Goal: Transaction & Acquisition: Purchase product/service

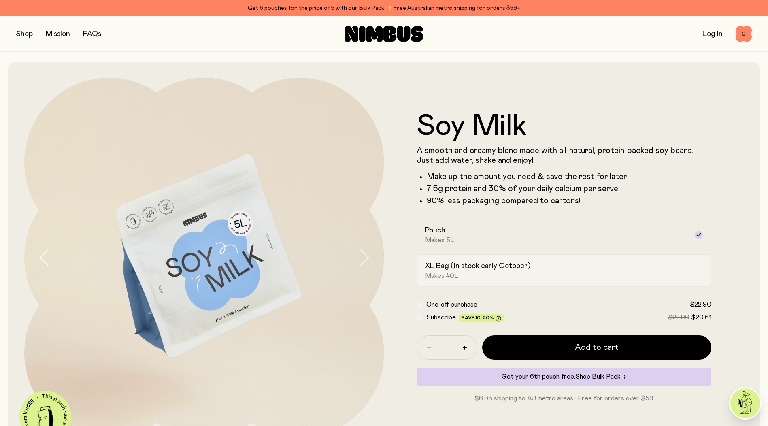
click at [495, 266] on h2 "XL Bag (in stock early October)" at bounding box center [477, 266] width 105 height 10
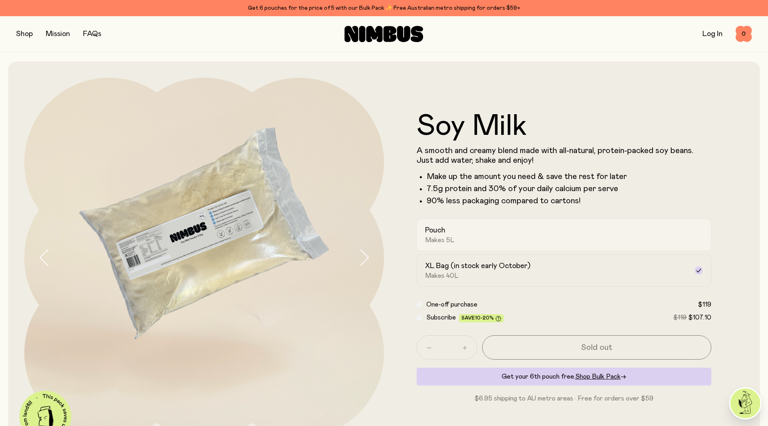
click at [482, 228] on div "Pouch Makes 5L" at bounding box center [557, 235] width 264 height 19
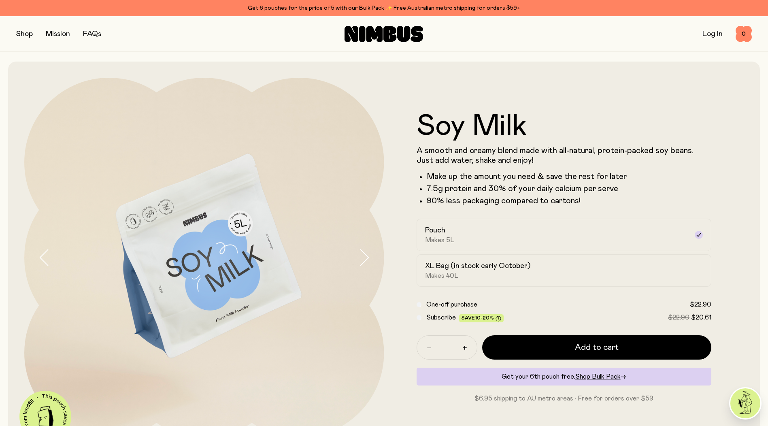
scroll to position [162, 0]
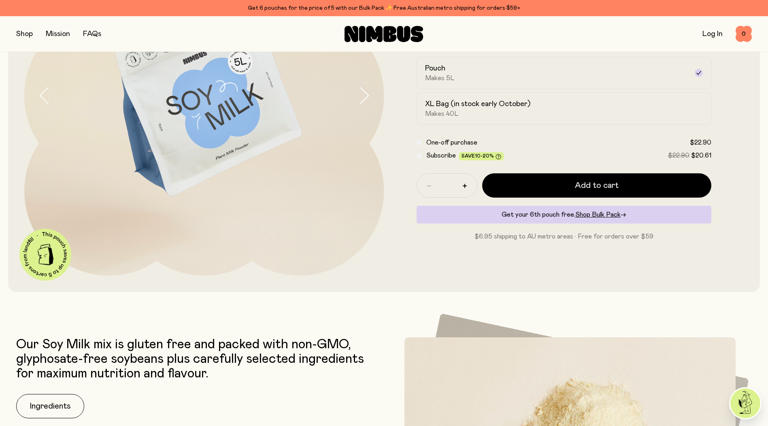
click at [397, 289] on div "Soy Milk A smooth and creamy blend made with all-natural, protein-packed soy be…" at bounding box center [384, 96] width 720 height 392
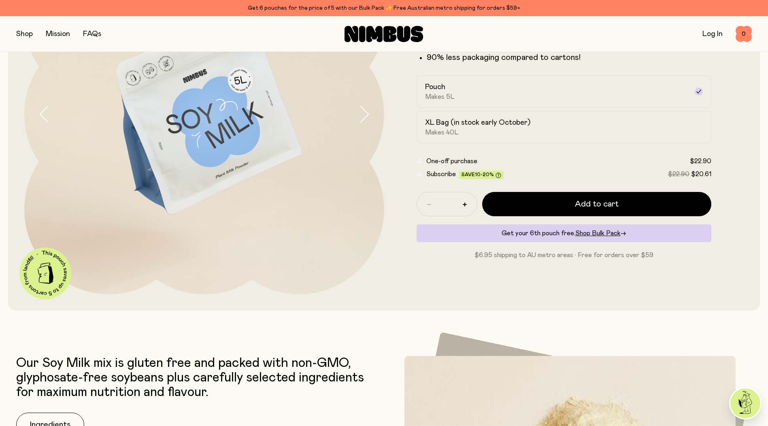
scroll to position [41, 0]
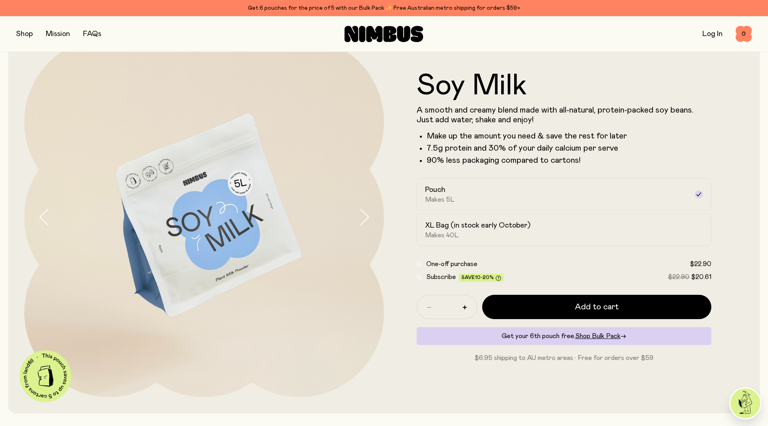
click at [361, 226] on button "button" at bounding box center [371, 217] width 26 height 360
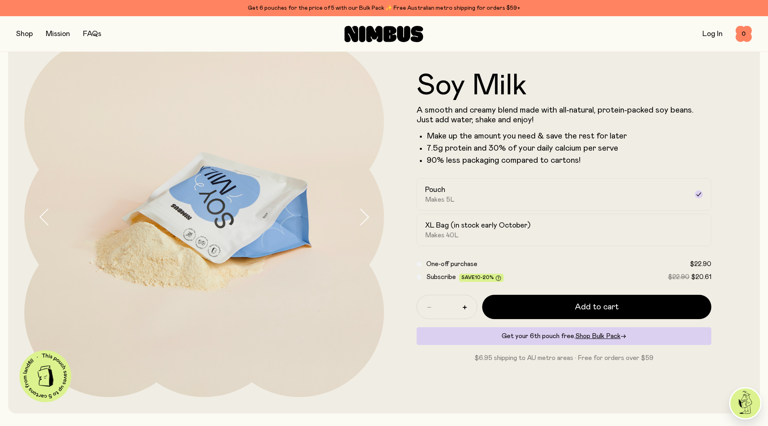
click at [361, 226] on button "button" at bounding box center [371, 217] width 26 height 360
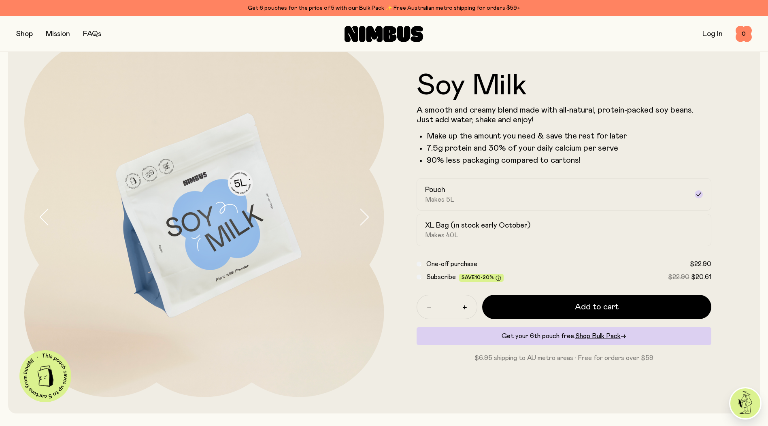
click at [361, 226] on button "button" at bounding box center [371, 217] width 26 height 360
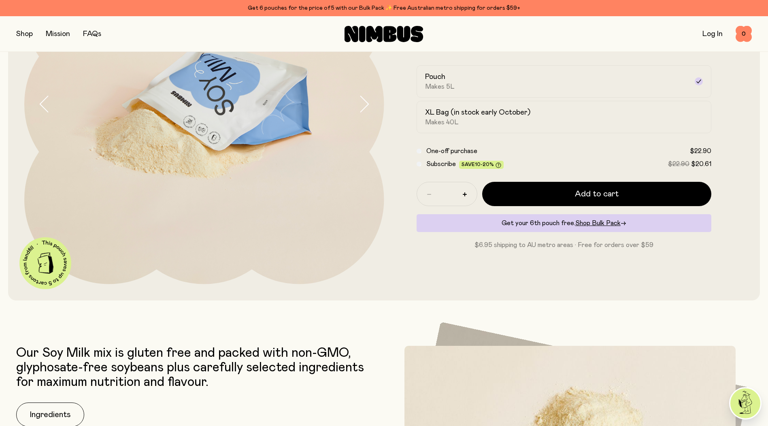
scroll to position [243, 0]
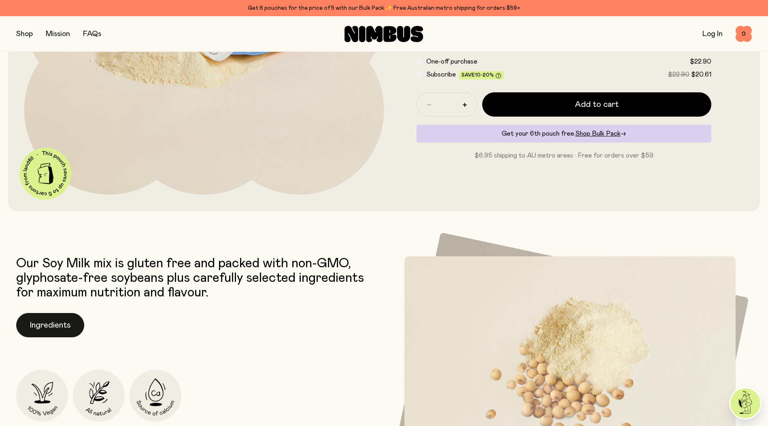
click at [68, 335] on button "Ingredients" at bounding box center [50, 325] width 68 height 24
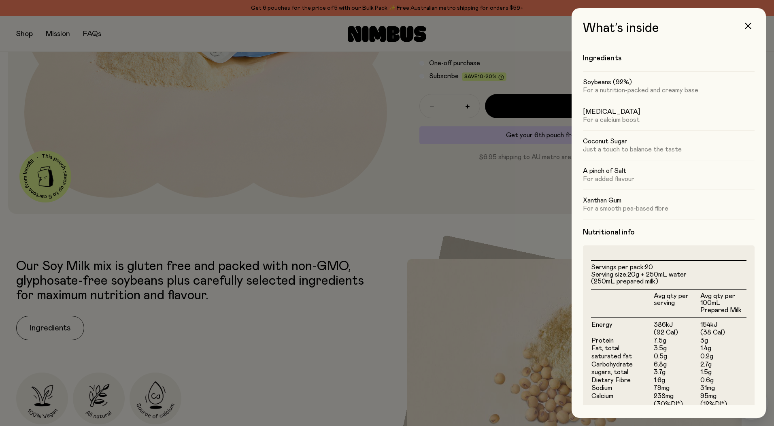
scroll to position [0, 0]
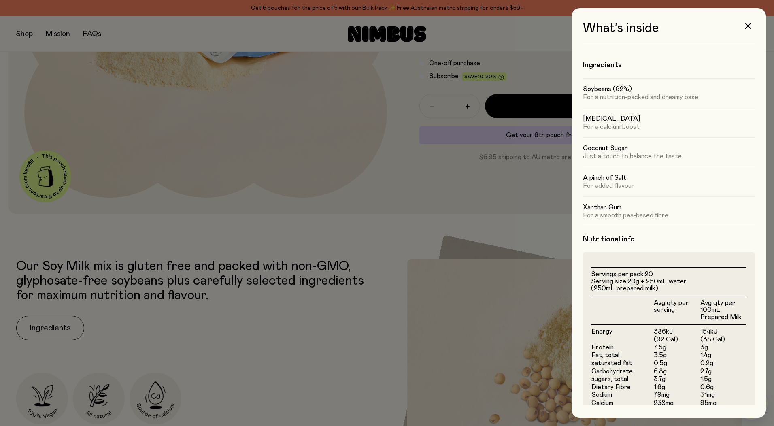
click at [564, 339] on div "What’s inside Ingredients Soybeans (92%) For a nutrition-packed and creamy base…" at bounding box center [669, 213] width 211 height 426
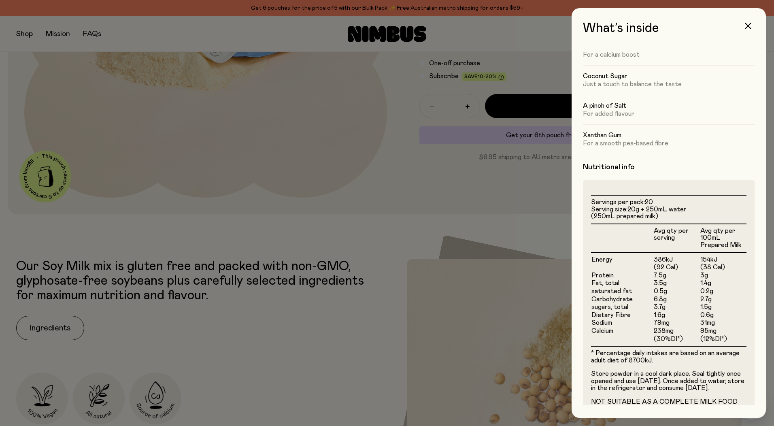
scroll to position [58, 0]
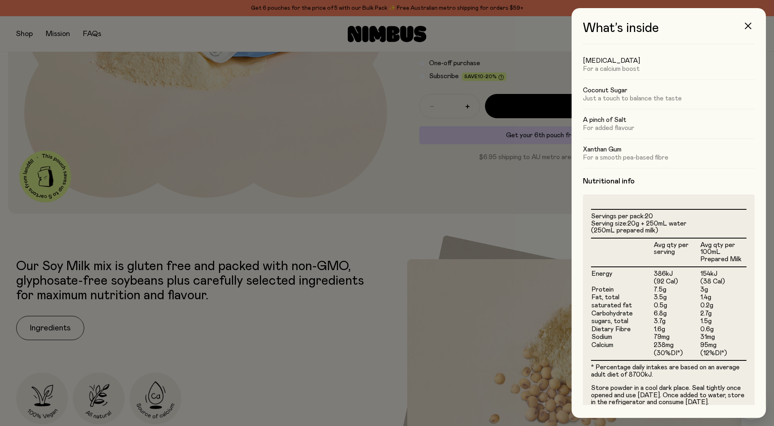
click at [395, 312] on div at bounding box center [387, 213] width 774 height 426
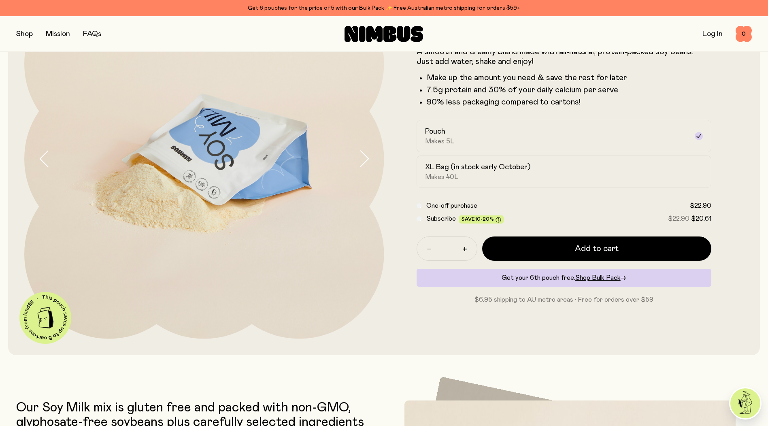
scroll to position [0, 0]
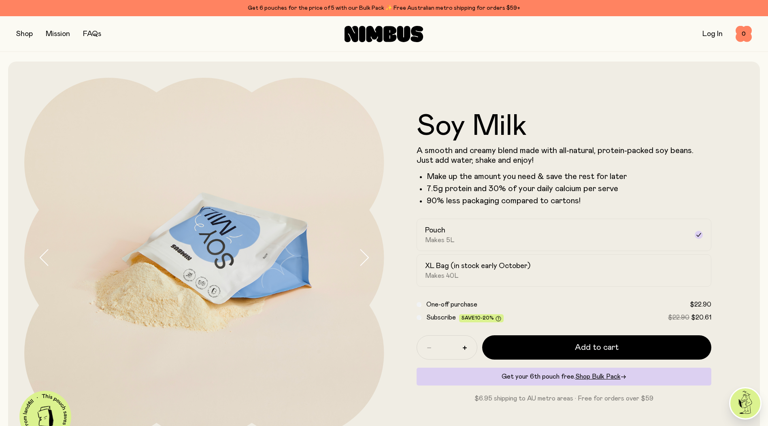
click at [49, 263] on icon "button" at bounding box center [44, 257] width 11 height 17
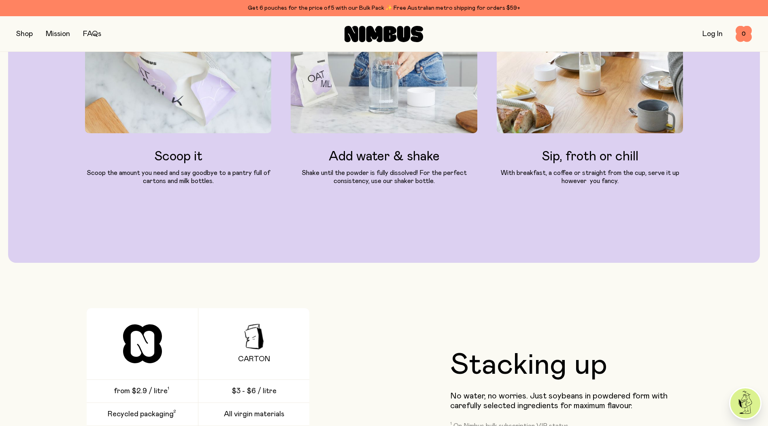
scroll to position [1215, 0]
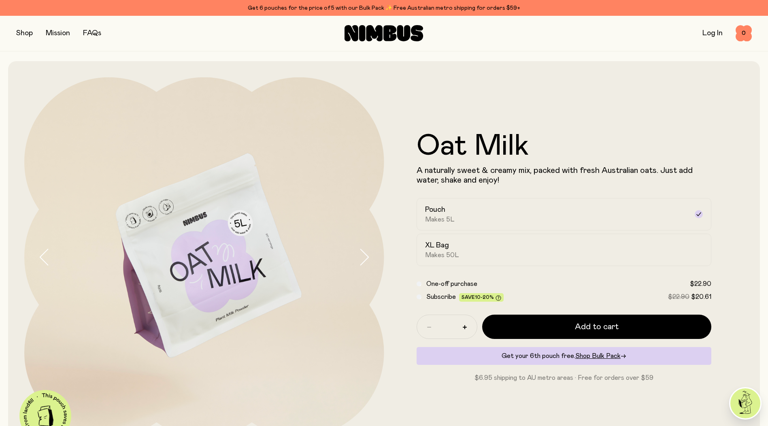
click at [24, 17] on div "Shop Mission FAQs Log In 0 0" at bounding box center [384, 33] width 736 height 35
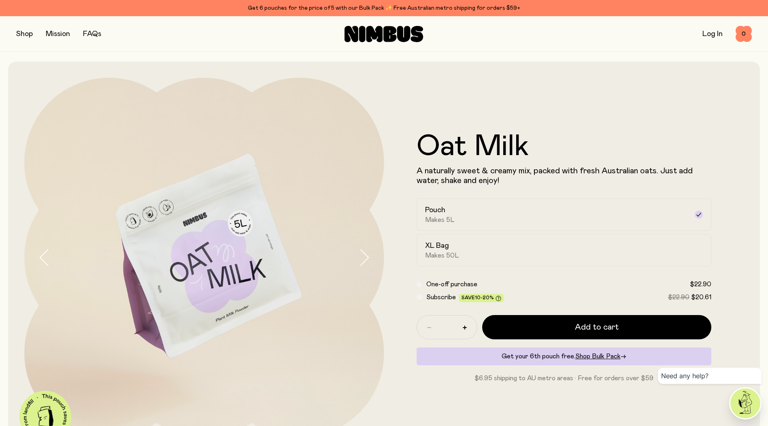
drag, startPoint x: 27, startPoint y: 26, endPoint x: 22, endPoint y: 38, distance: 13.2
click at [26, 30] on div "Shop Mission FAQs Log In 0 0" at bounding box center [384, 33] width 736 height 35
click at [22, 38] on button "button" at bounding box center [24, 33] width 17 height 11
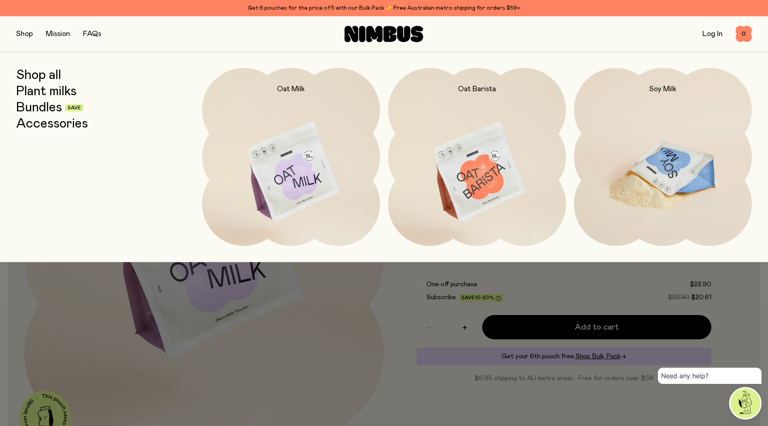
click at [694, 174] on img at bounding box center [663, 172] width 178 height 209
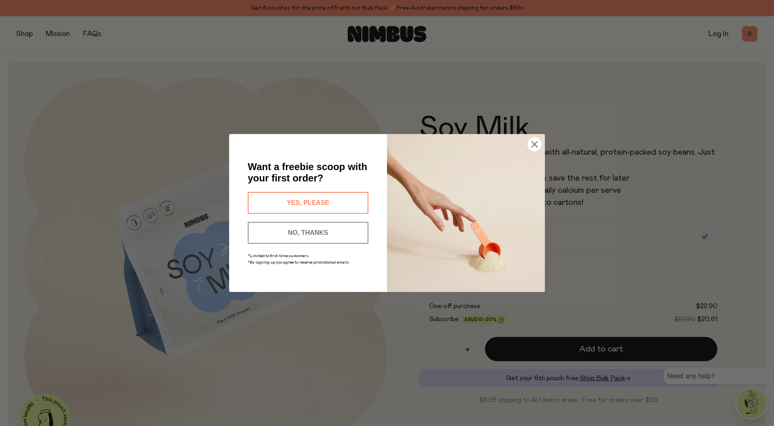
click at [318, 199] on button "YES, PLEASE" at bounding box center [308, 203] width 121 height 22
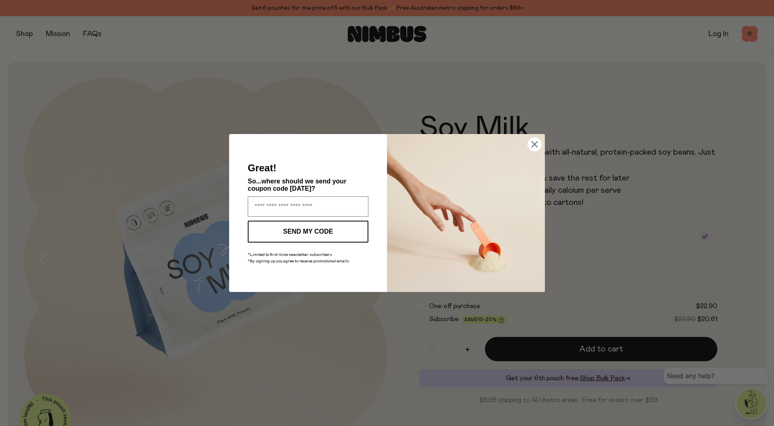
click at [533, 146] on circle "Close dialog" at bounding box center [534, 144] width 13 height 13
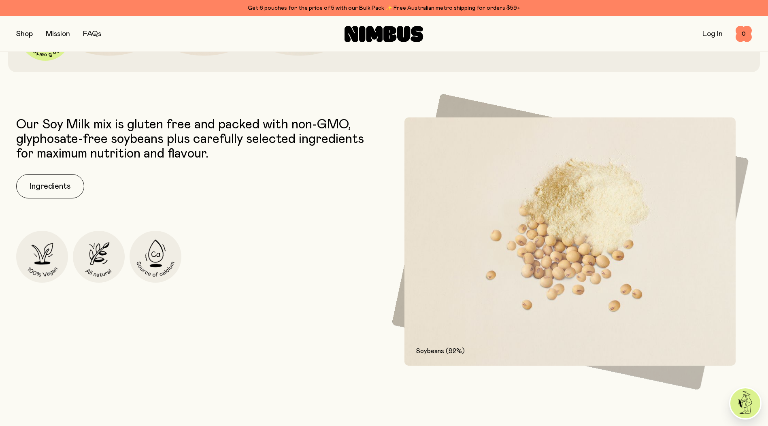
scroll to position [365, 0]
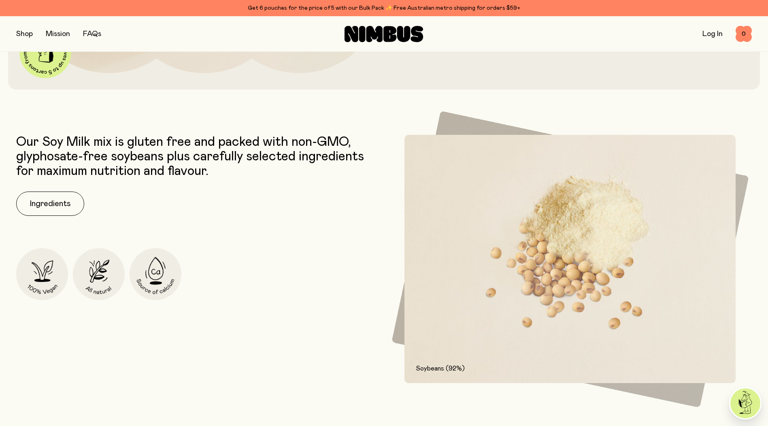
click at [545, 192] on img at bounding box center [571, 259] width 332 height 249
click at [59, 193] on button "Ingredients" at bounding box center [50, 204] width 68 height 24
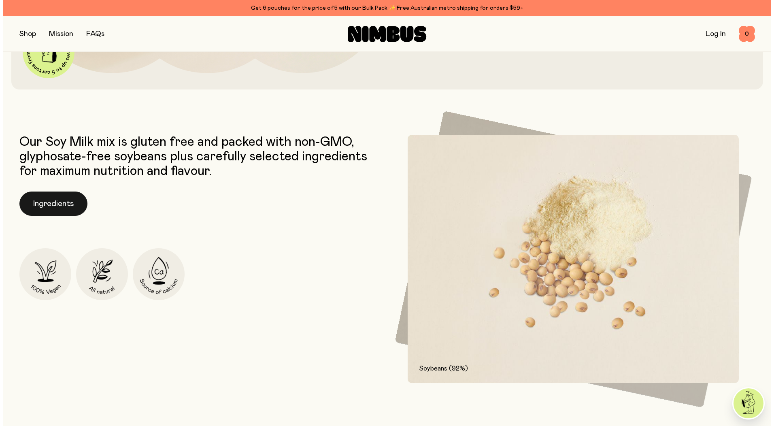
scroll to position [0, 0]
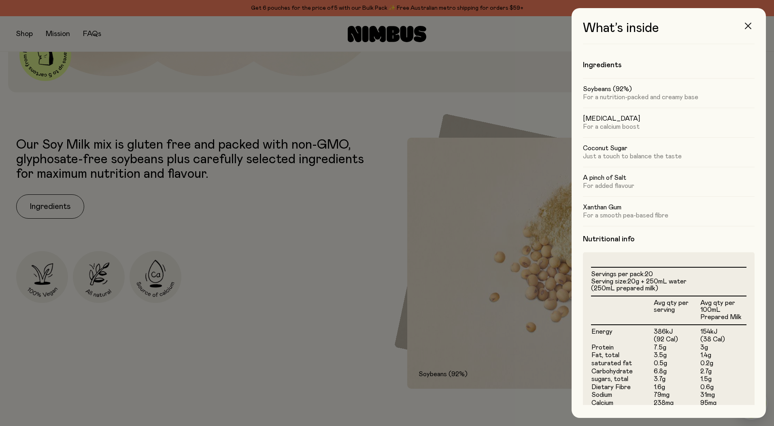
click at [747, 21] on button "button" at bounding box center [748, 25] width 19 height 19
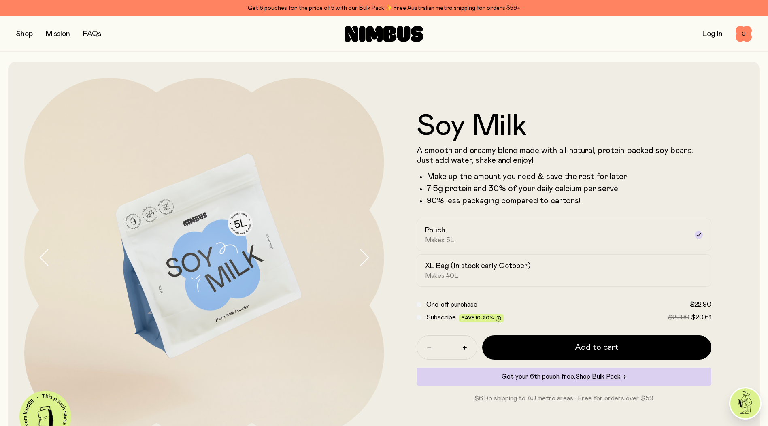
click at [360, 256] on icon "button" at bounding box center [363, 257] width 11 height 17
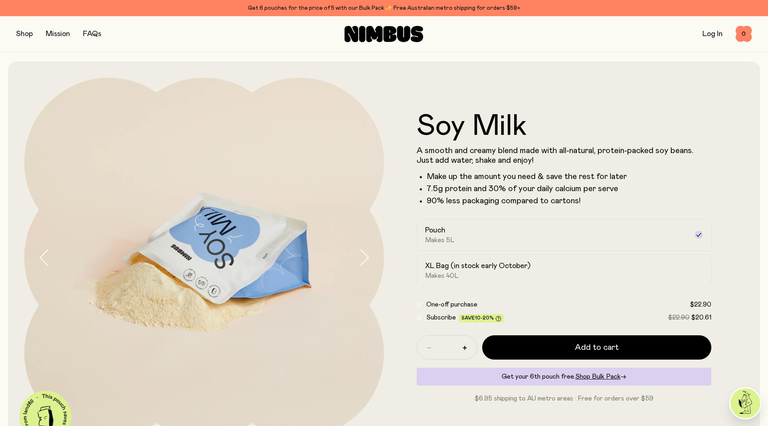
click at [360, 256] on icon "button" at bounding box center [363, 257] width 11 height 17
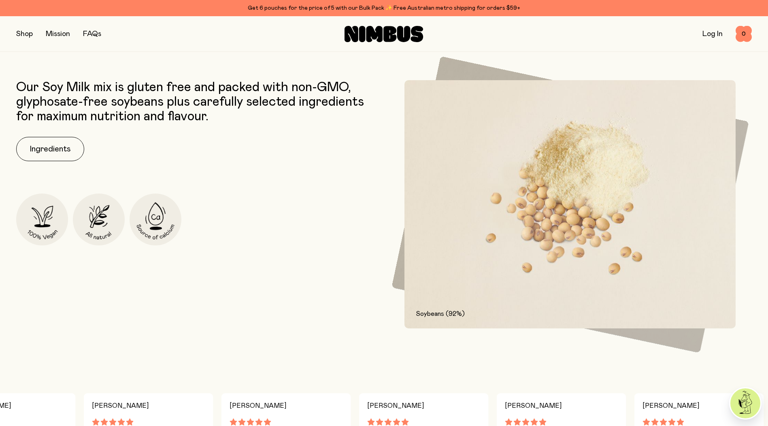
scroll to position [405, 0]
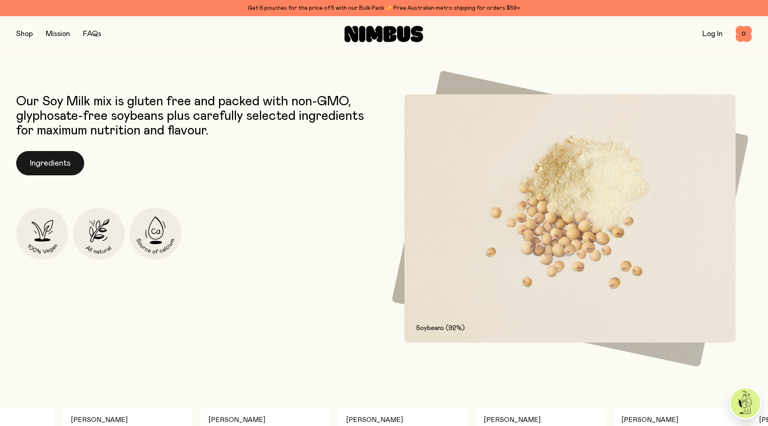
click at [49, 163] on button "Ingredients" at bounding box center [50, 163] width 68 height 24
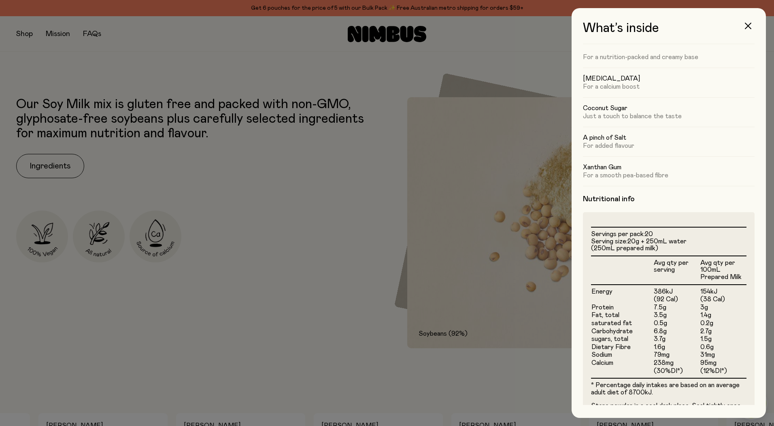
scroll to position [98, 0]
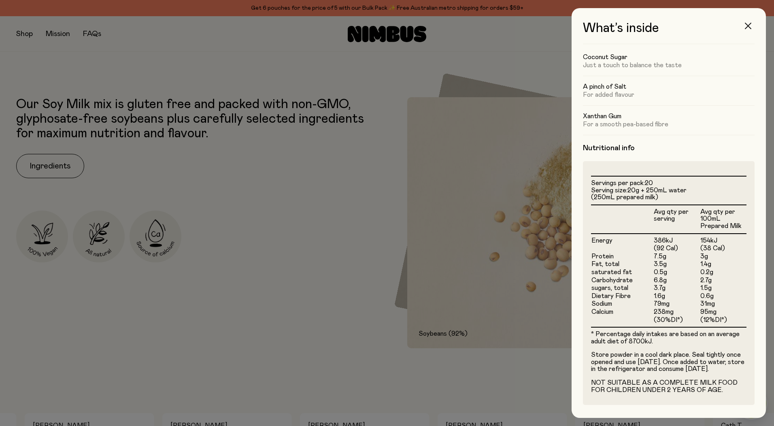
click at [747, 23] on icon "button" at bounding box center [748, 26] width 6 height 6
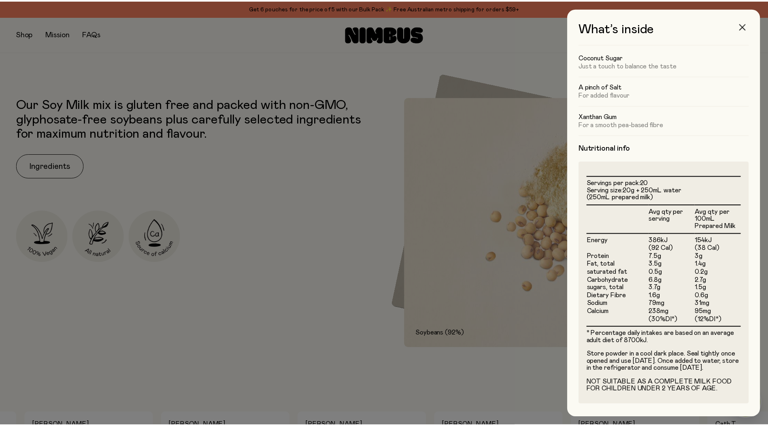
scroll to position [405, 0]
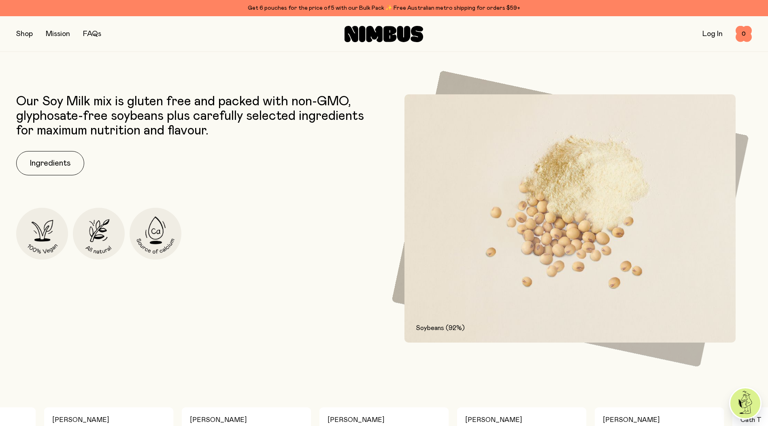
click at [28, 34] on button "button" at bounding box center [24, 33] width 17 height 11
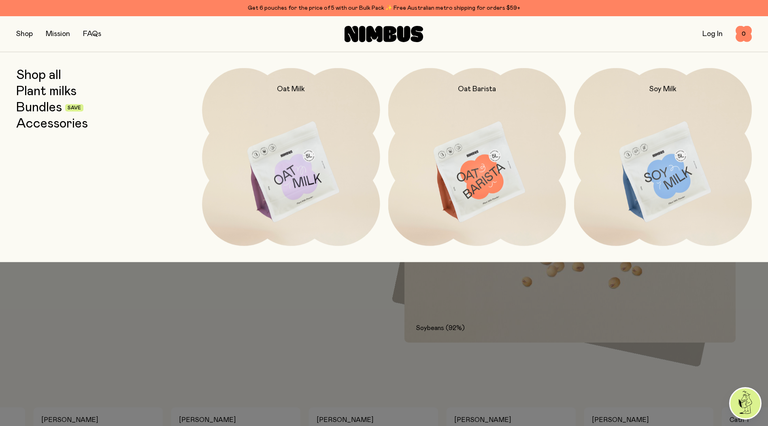
click at [94, 36] on link "FAQs" at bounding box center [92, 33] width 18 height 7
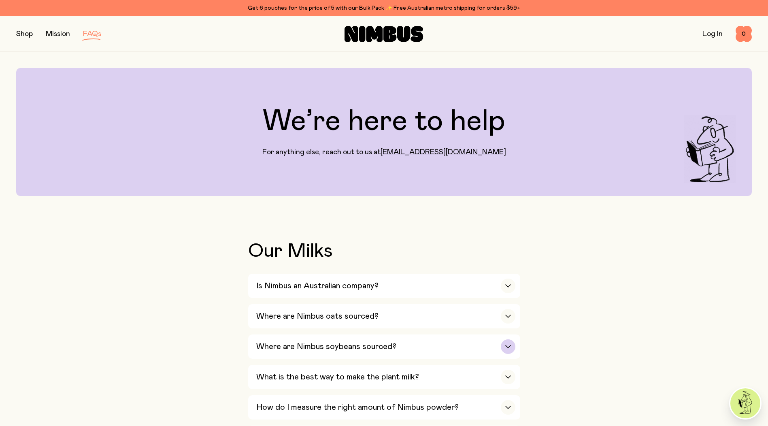
click at [416, 341] on div "Where are Nimbus soybeans sourced?" at bounding box center [385, 347] width 259 height 24
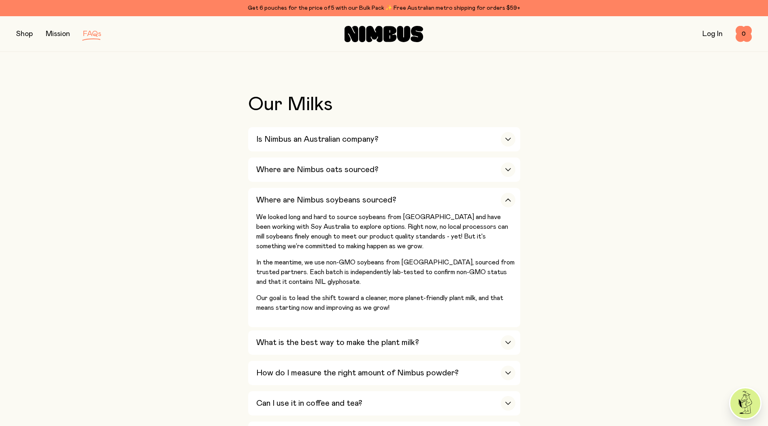
scroll to position [162, 0]
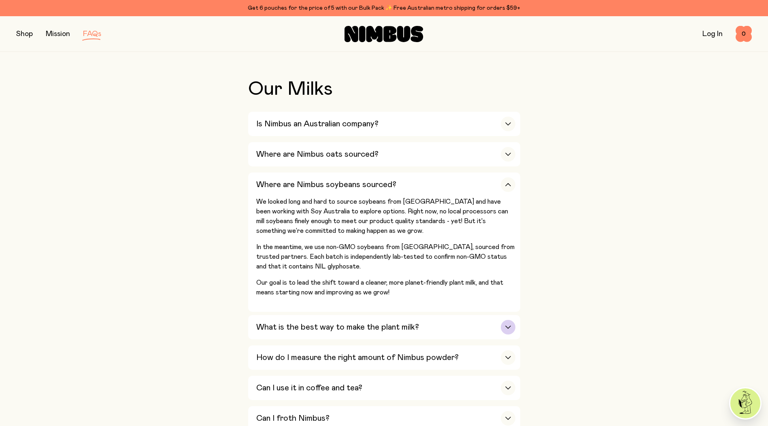
click at [399, 330] on h3 "What is the best way to make the plant milk?" at bounding box center [337, 327] width 163 height 10
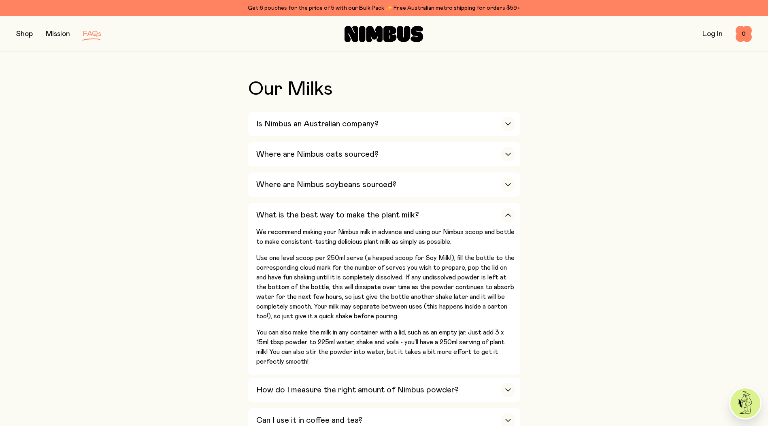
click at [28, 36] on button "button" at bounding box center [24, 33] width 17 height 11
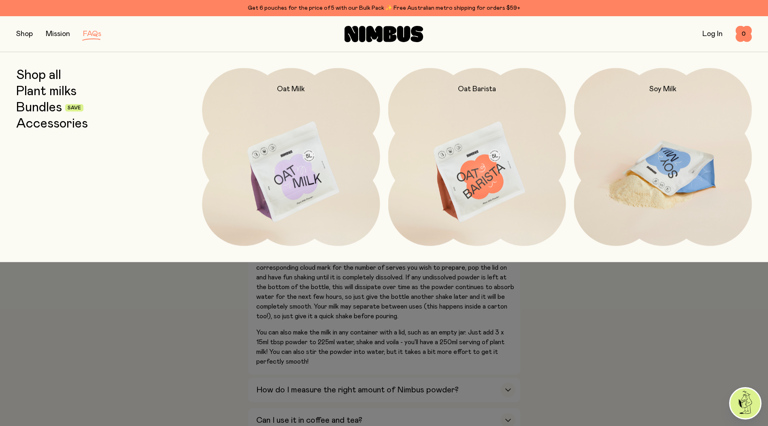
click at [678, 180] on img at bounding box center [663, 172] width 178 height 209
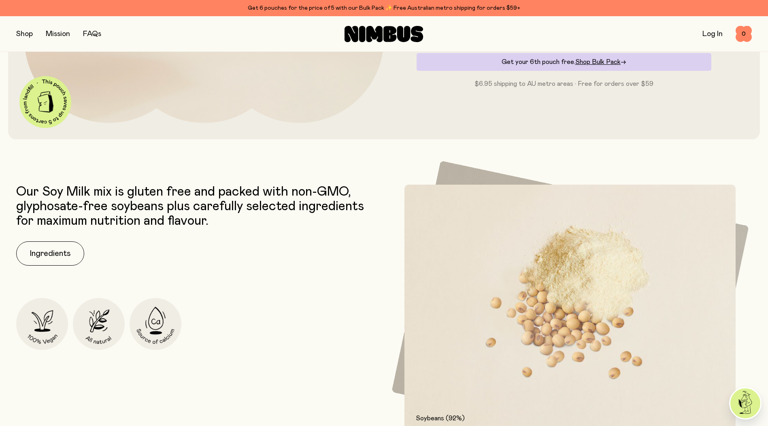
scroll to position [446, 0]
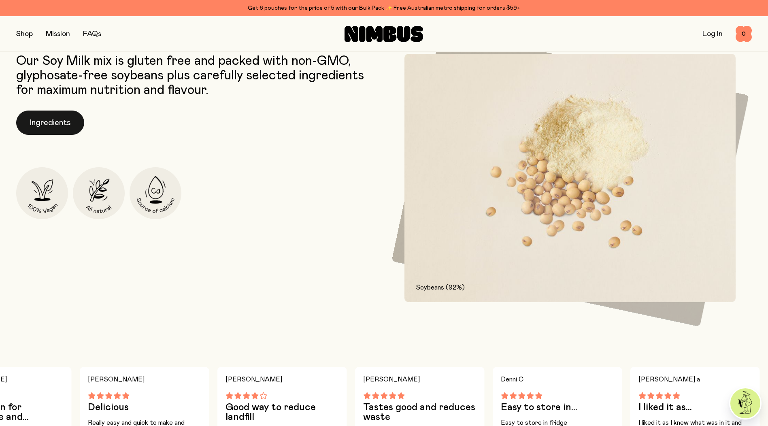
click at [62, 124] on button "Ingredients" at bounding box center [50, 123] width 68 height 24
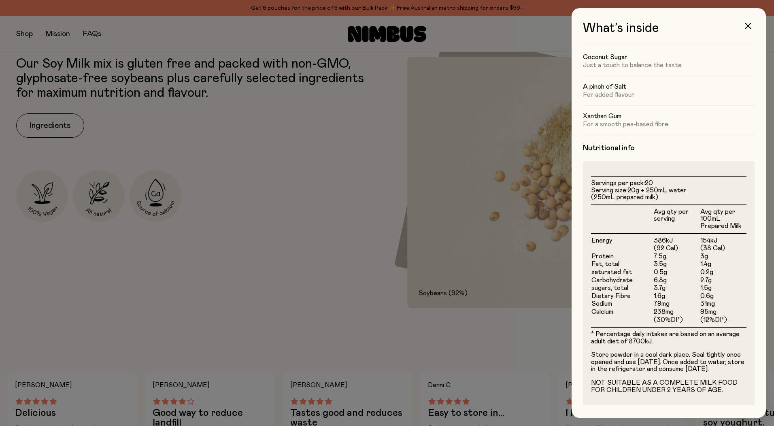
scroll to position [98, 0]
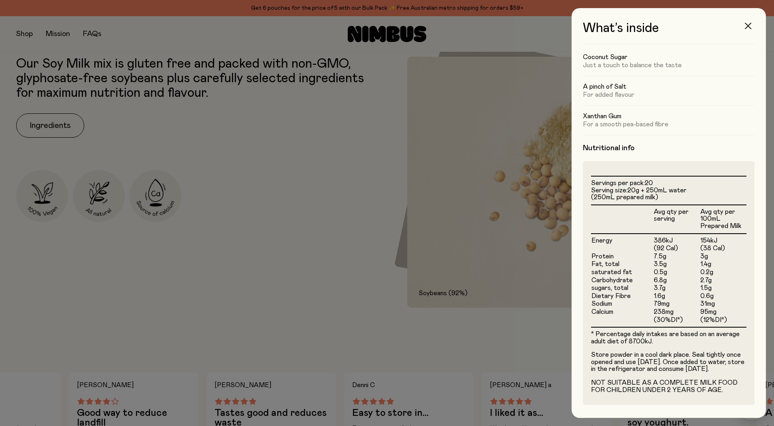
click at [746, 25] on icon "button" at bounding box center [748, 26] width 6 height 6
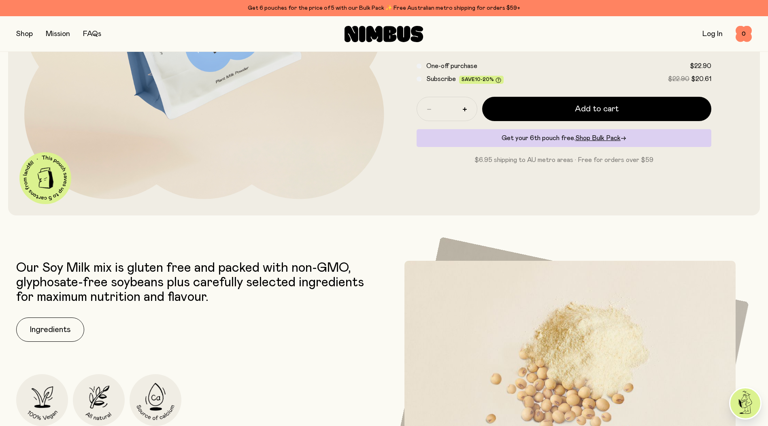
scroll to position [41, 0]
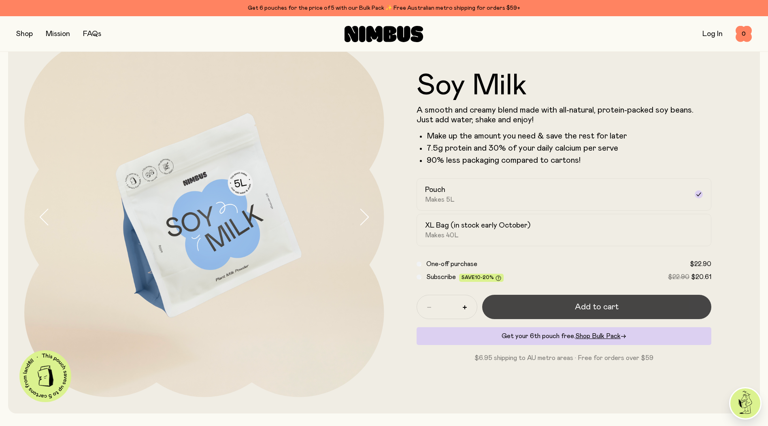
click at [583, 313] on button "Add to cart" at bounding box center [597, 307] width 230 height 24
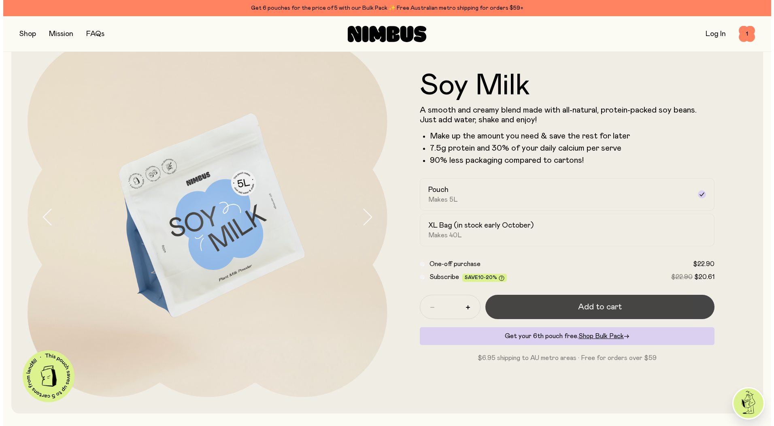
scroll to position [0, 0]
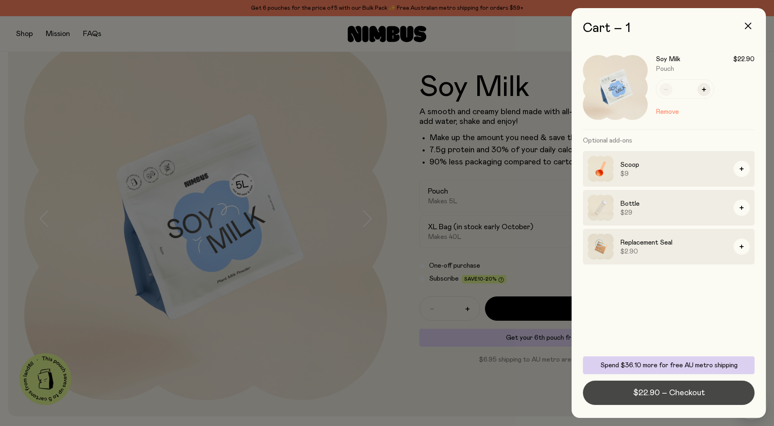
click at [675, 391] on span "$22.90 – Checkout" at bounding box center [669, 392] width 72 height 11
